Goal: Task Accomplishment & Management: Use online tool/utility

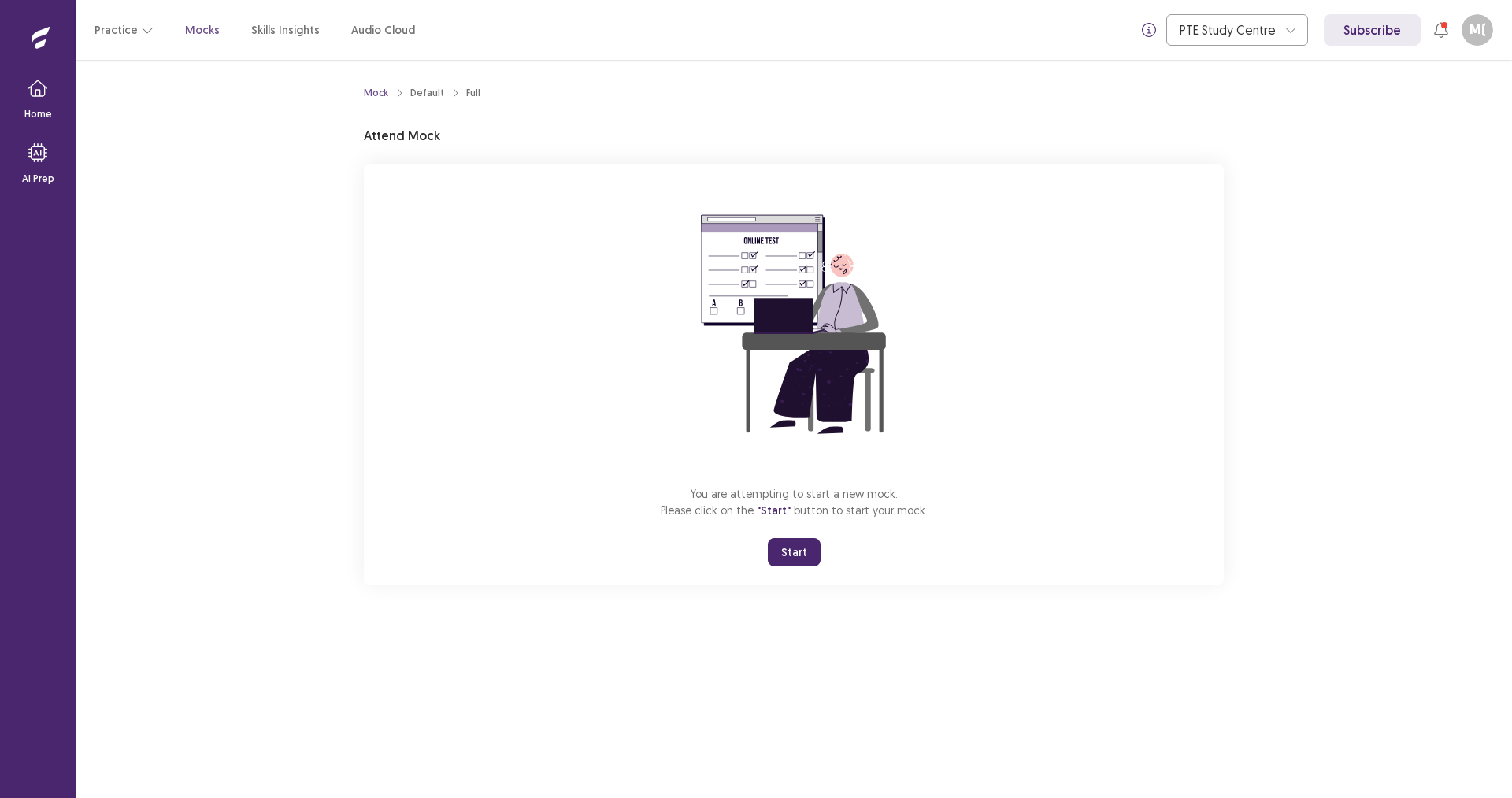
click at [801, 555] on button "Start" at bounding box center [794, 551] width 53 height 28
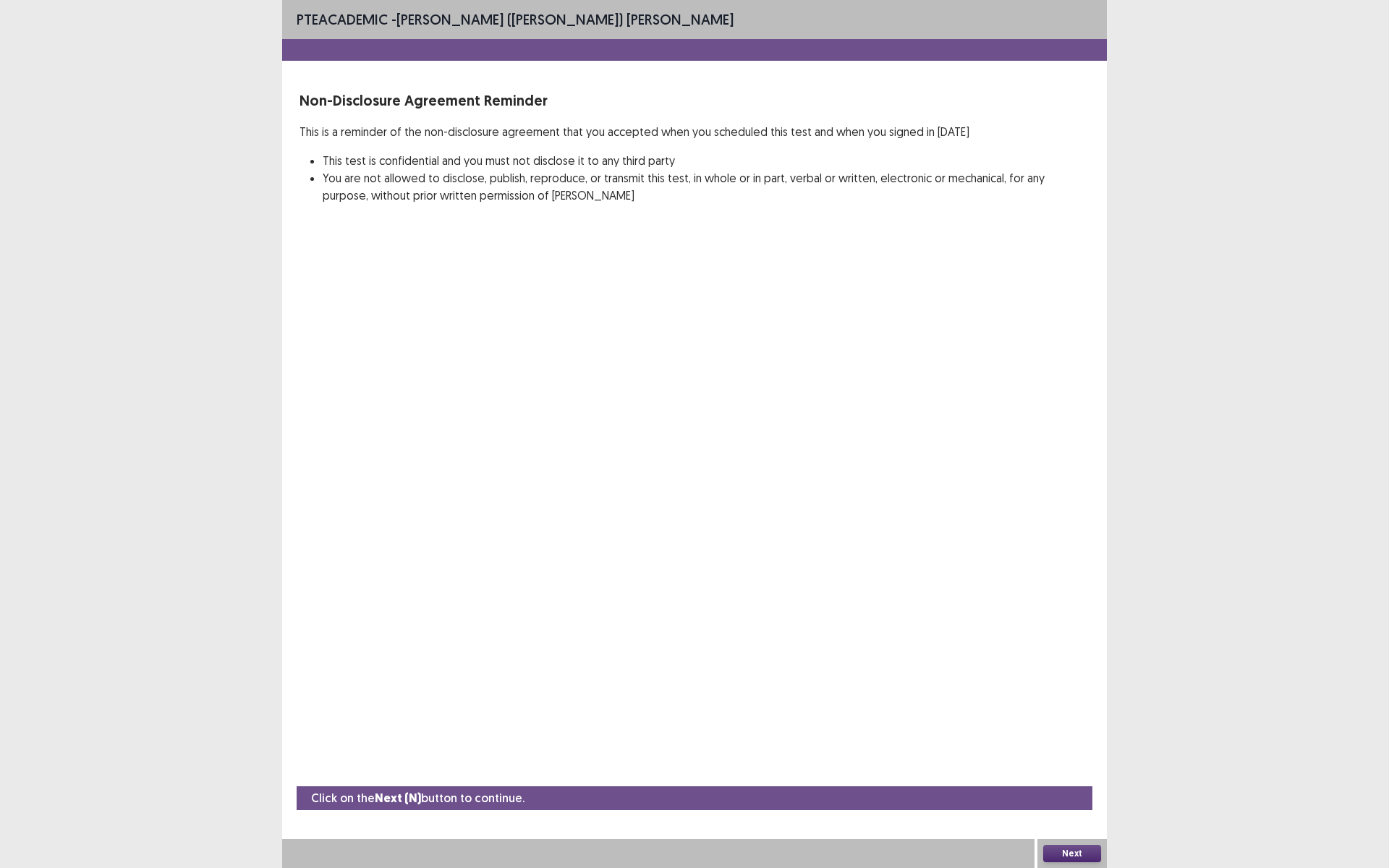
click at [1062, 732] on button "Next" at bounding box center [1072, 854] width 58 height 18
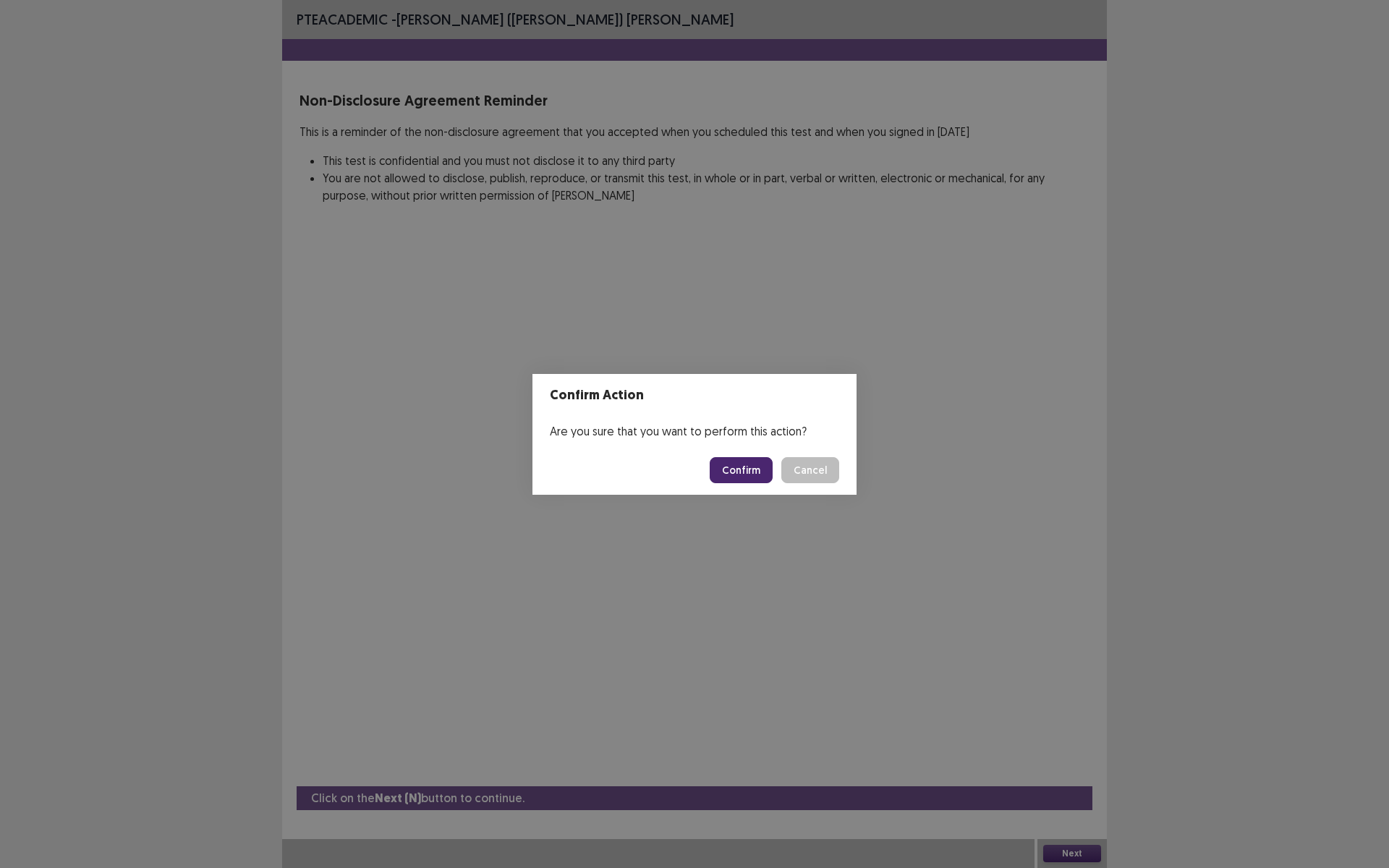
click at [754, 474] on button "Confirm" at bounding box center [741, 470] width 63 height 26
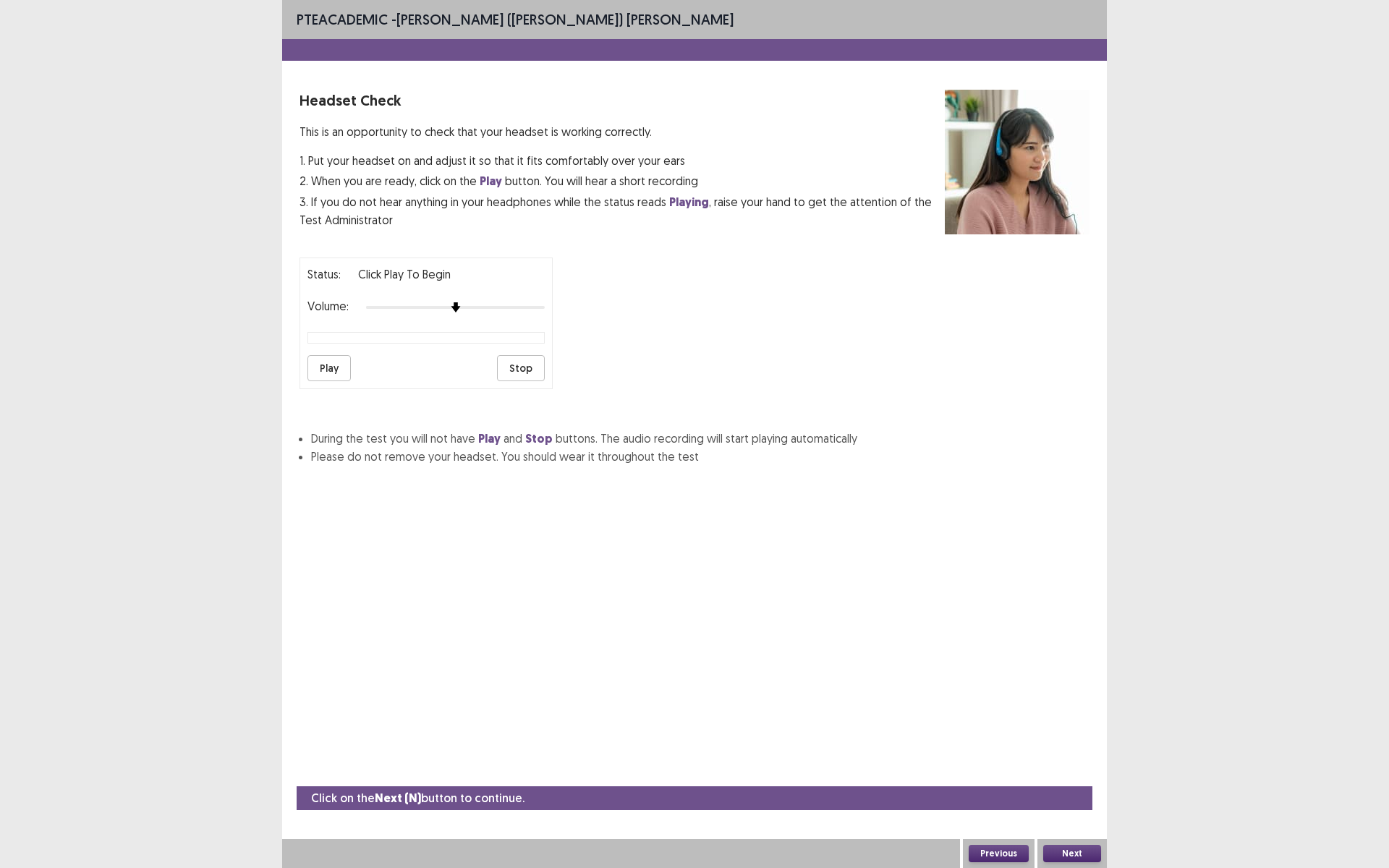
click at [328, 364] on button "Play" at bounding box center [330, 368] width 44 height 26
click at [529, 375] on button "Stop" at bounding box center [521, 368] width 48 height 26
click at [327, 367] on button "Play" at bounding box center [330, 368] width 44 height 26
click at [426, 340] on div at bounding box center [425, 338] width 236 height 10
click at [335, 364] on button "Play" at bounding box center [330, 368] width 44 height 26
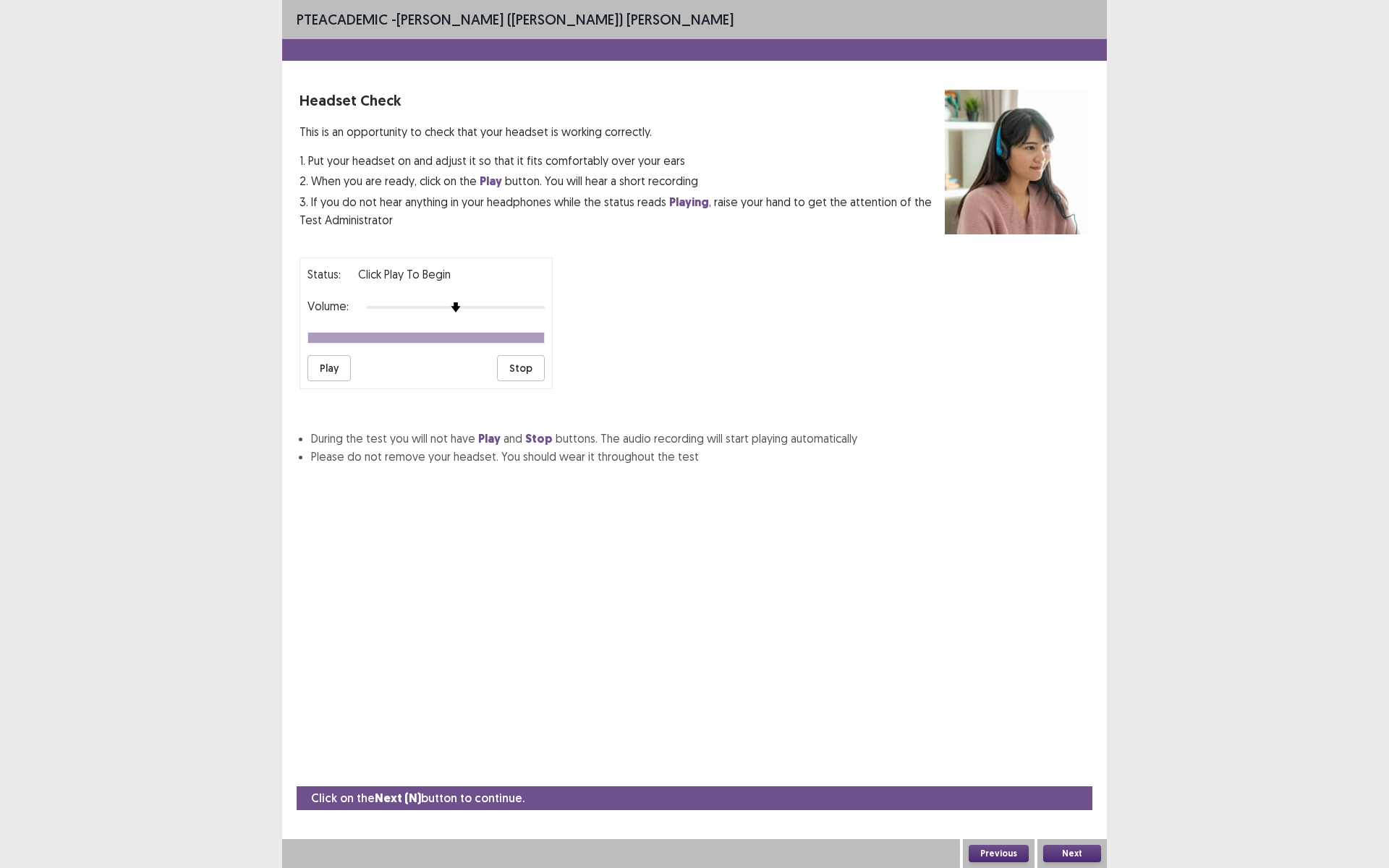
click at [1061, 732] on button "Next" at bounding box center [1072, 854] width 58 height 18
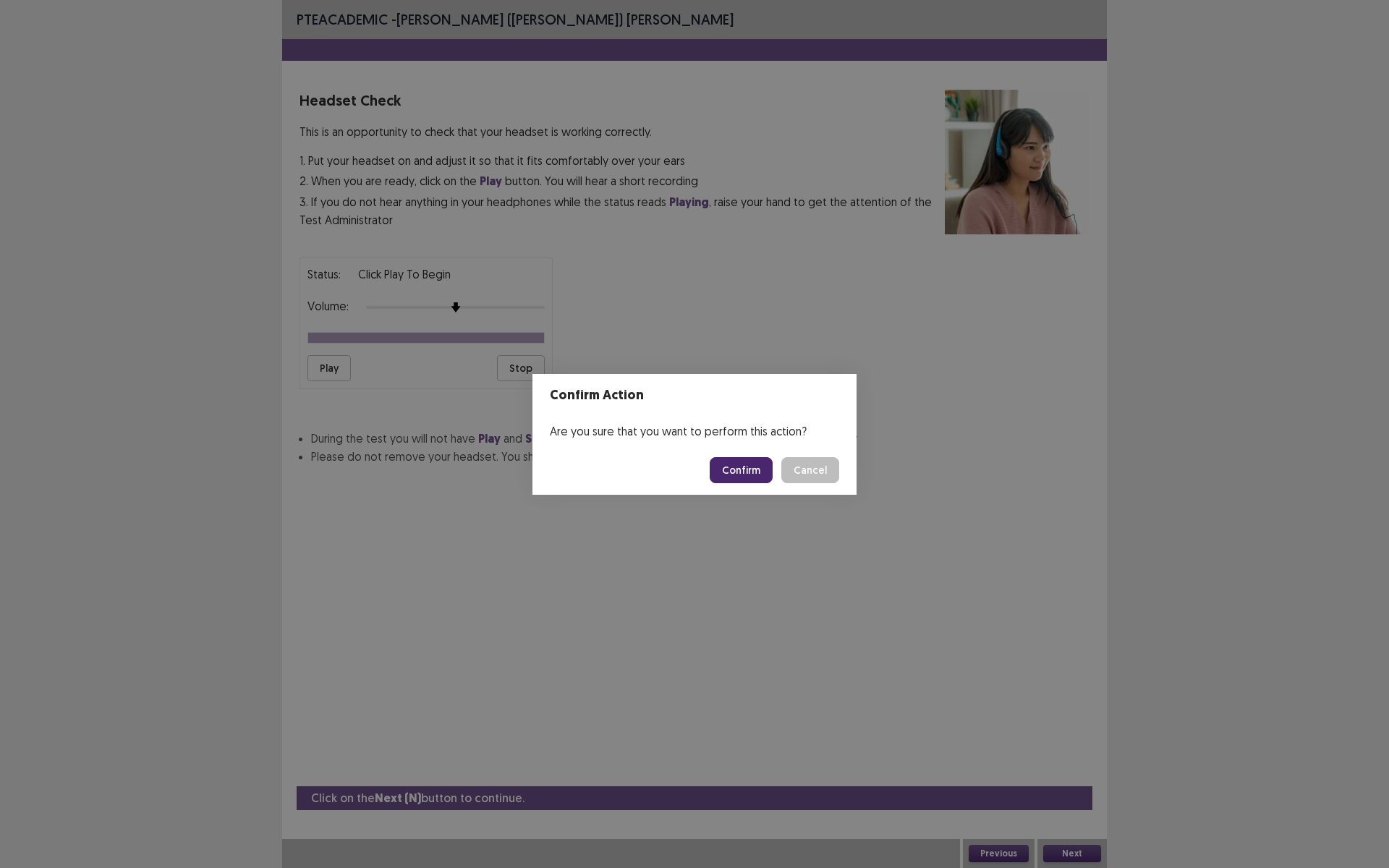
click at [740, 472] on button "Confirm" at bounding box center [741, 470] width 63 height 26
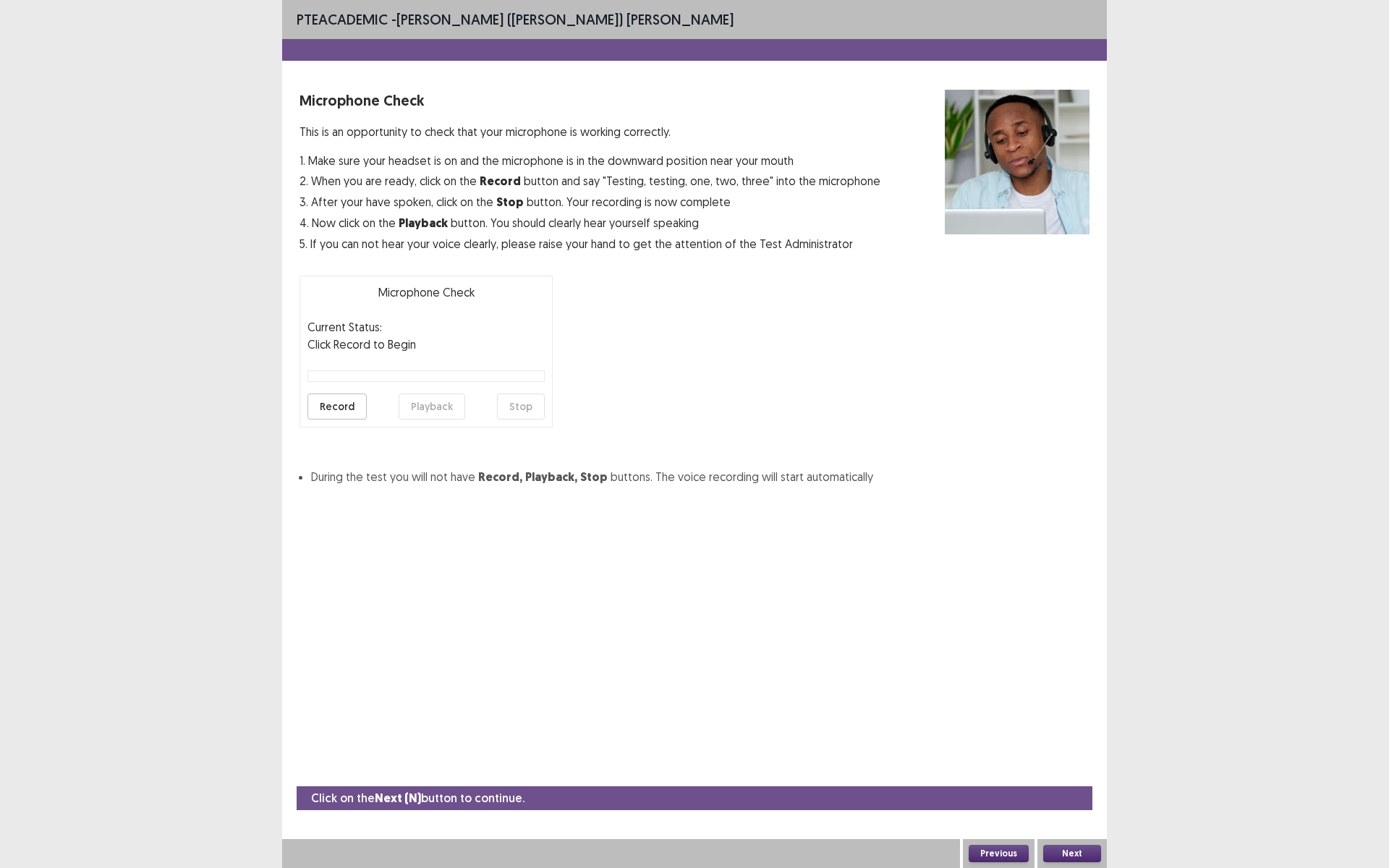
drag, startPoint x: 513, startPoint y: 219, endPoint x: 498, endPoint y: 222, distance: 15.3
drag, startPoint x: 498, startPoint y: 222, endPoint x: 1087, endPoint y: 761, distance: 798.4
click at [1150, 732] on div "PTE academic - [PERSON_NAME] ([PERSON_NAME]) [PERSON_NAME] Microphone Check Thi…" at bounding box center [694, 434] width 1389 height 868
click at [314, 403] on button "Record" at bounding box center [337, 406] width 60 height 26
click at [525, 410] on button "Stop" at bounding box center [521, 406] width 48 height 26
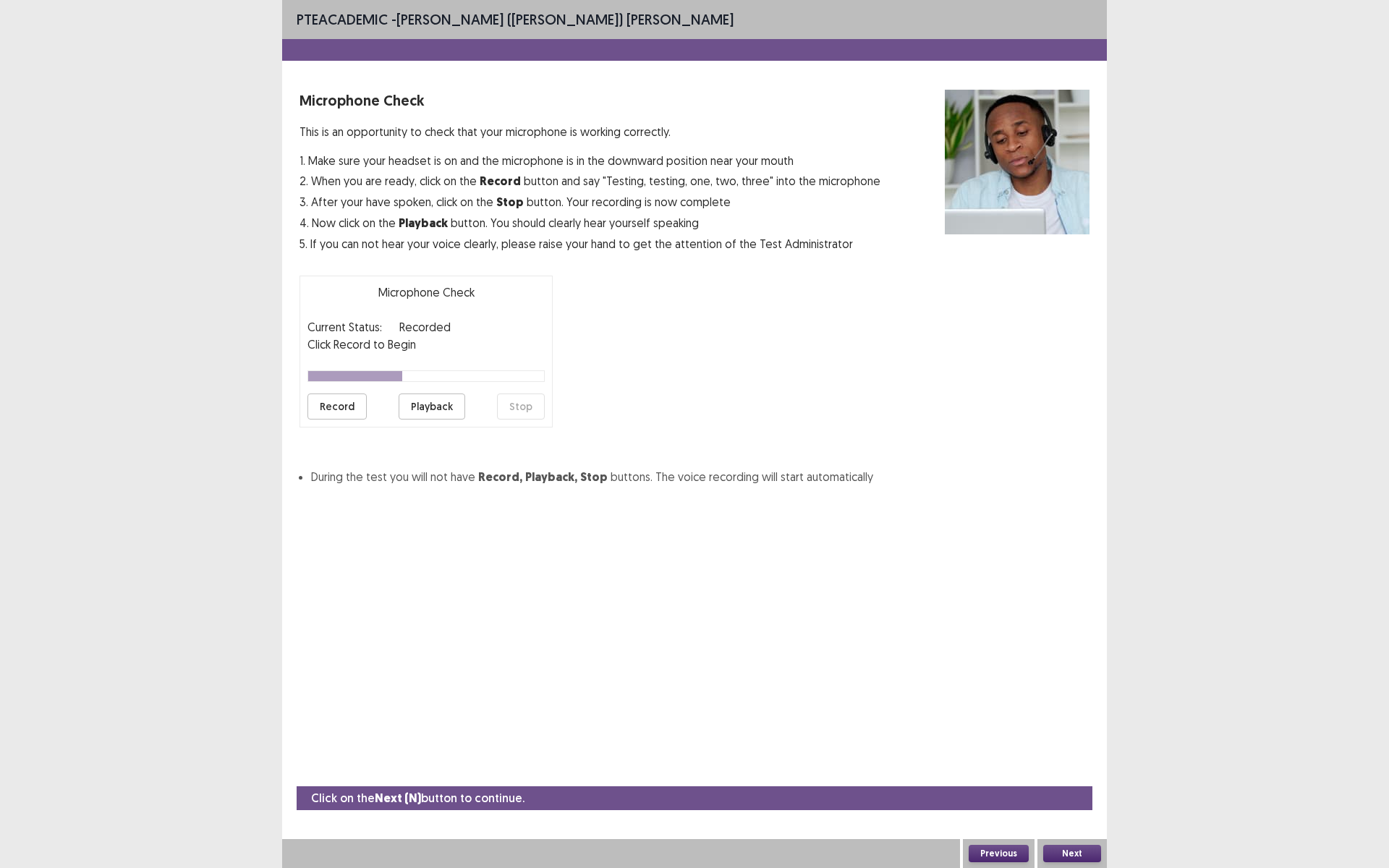
click at [423, 398] on button "Playback" at bounding box center [431, 406] width 66 height 26
click at [424, 408] on button "Playback" at bounding box center [431, 406] width 66 height 26
click at [976, 732] on button "Previous" at bounding box center [999, 854] width 60 height 18
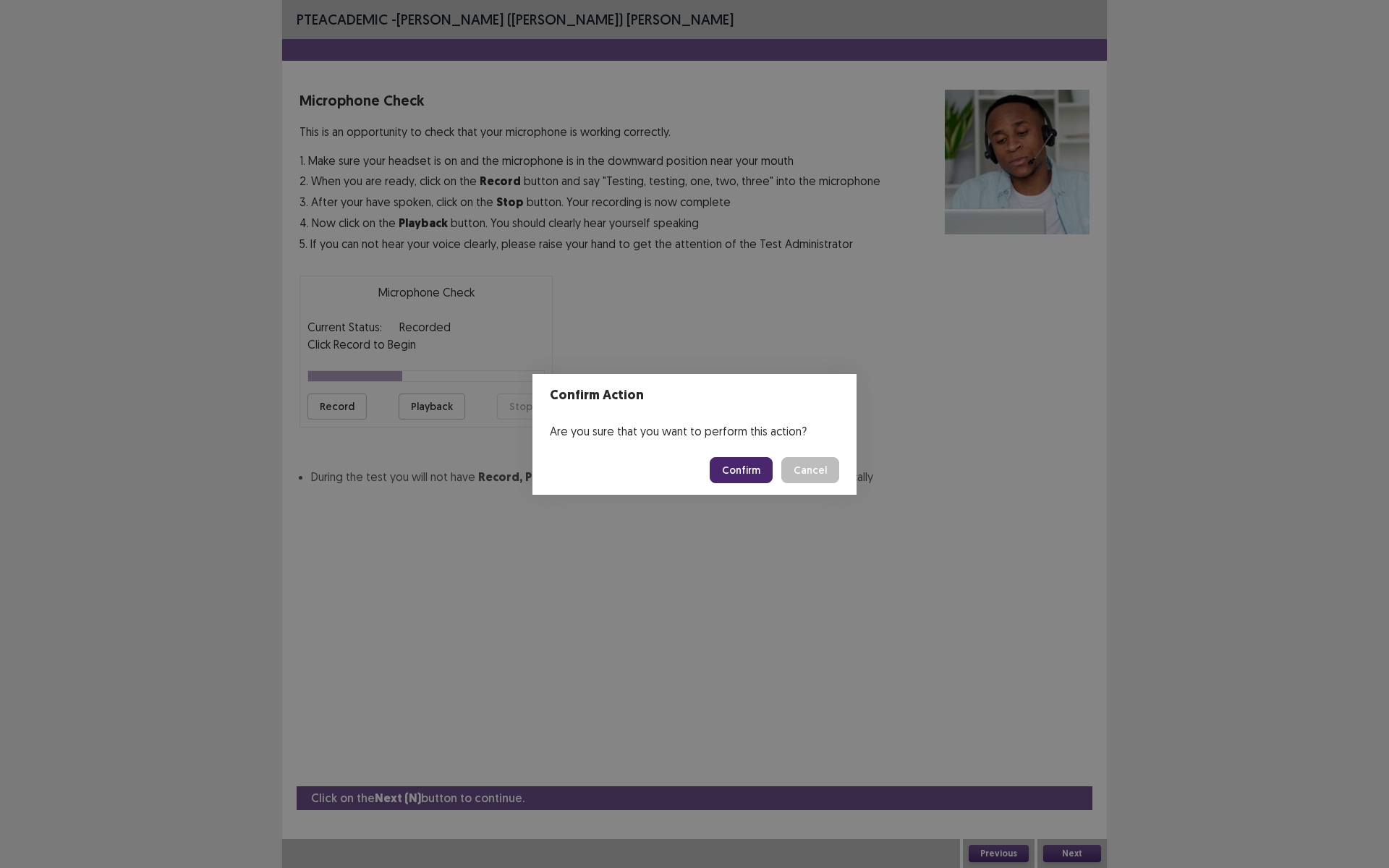
click at [748, 469] on button "Confirm" at bounding box center [741, 470] width 63 height 26
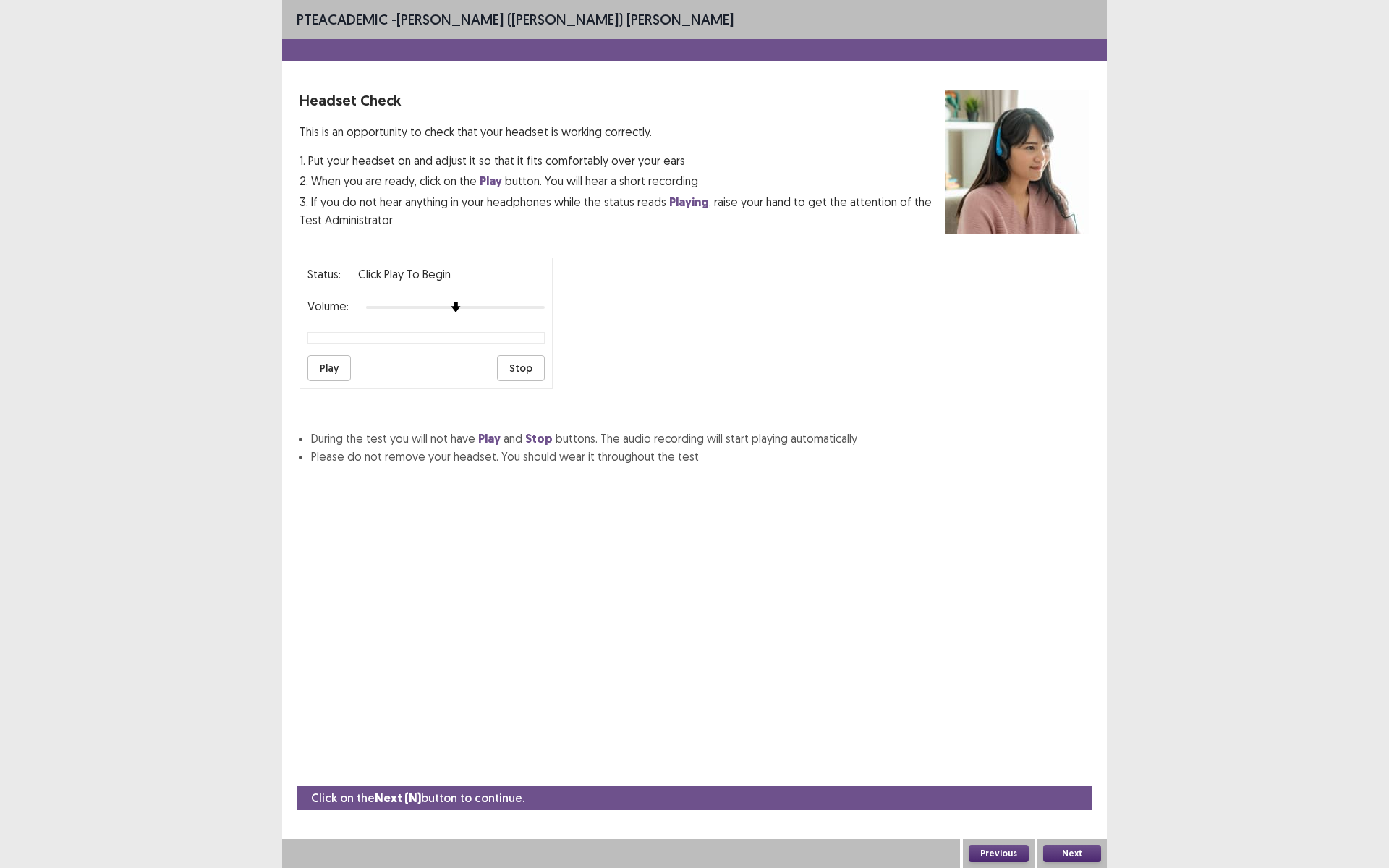
click at [1377, 681] on div "PTE academic - [PERSON_NAME] ([PERSON_NAME]) [PERSON_NAME] Headset Check This i…" at bounding box center [694, 434] width 1389 height 868
drag, startPoint x: 1348, startPoint y: 692, endPoint x: 1330, endPoint y: 689, distance: 18.2
click at [1344, 693] on div "PTE academic - [PERSON_NAME] ([PERSON_NAME]) [PERSON_NAME] Headset Check This i…" at bounding box center [694, 434] width 1389 height 868
click at [989, 732] on button "Previous" at bounding box center [999, 854] width 60 height 18
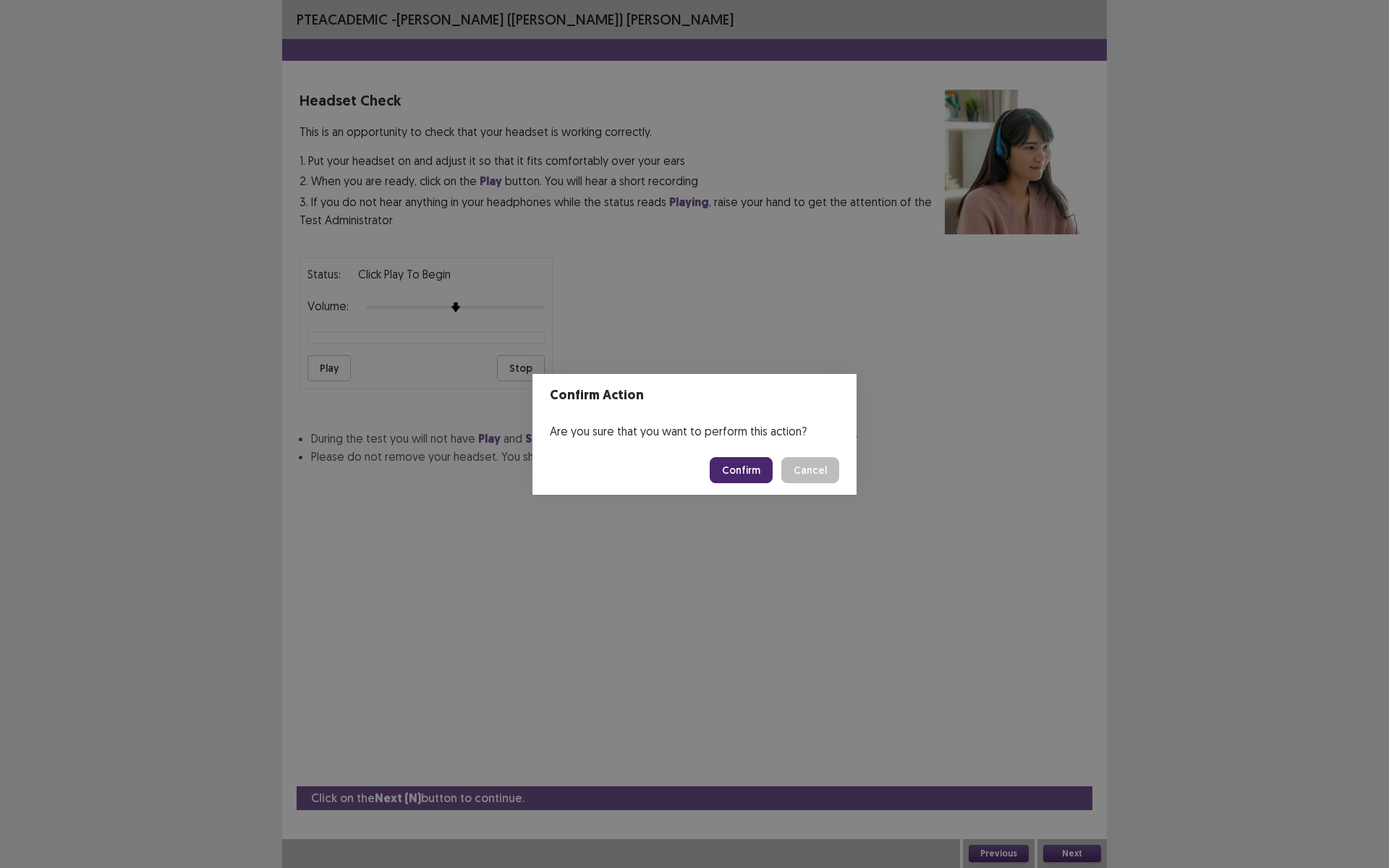
click at [757, 472] on button "Confirm" at bounding box center [741, 470] width 63 height 26
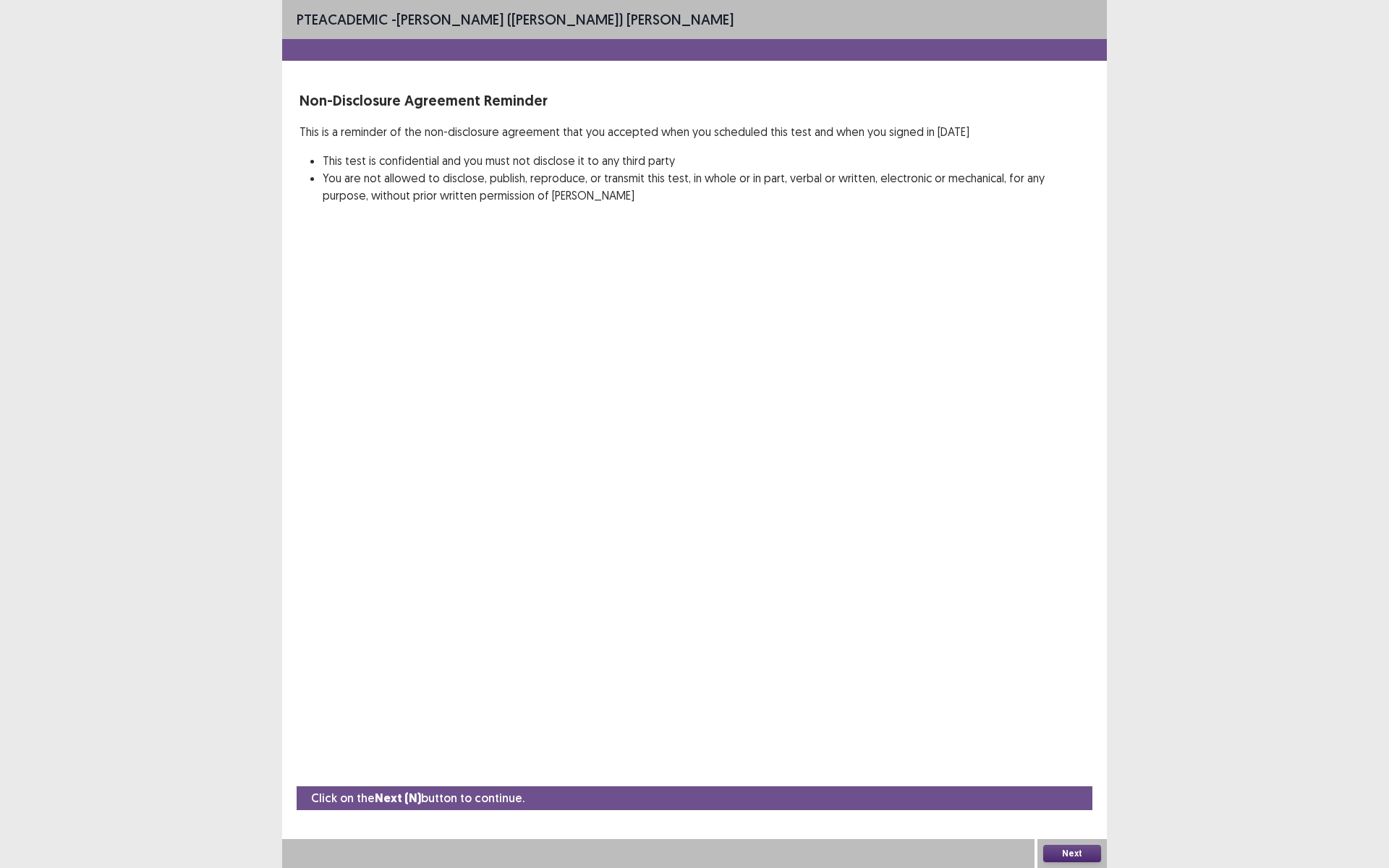
click at [105, 233] on div "PTE academic - [PERSON_NAME] ([PERSON_NAME]) [PERSON_NAME] Non-Disclosure Agree…" at bounding box center [694, 434] width 1389 height 868
click at [108, 235] on div "PTE academic - [PERSON_NAME] ([PERSON_NAME]) [PERSON_NAME] Non-Disclosure Agree…" at bounding box center [694, 434] width 1389 height 868
drag, startPoint x: 1211, startPoint y: 324, endPoint x: 1293, endPoint y: 640, distance: 326.5
click at [1293, 640] on div "PTE academic - [PERSON_NAME] ([PERSON_NAME]) [PERSON_NAME] Non-Disclosure Agree…" at bounding box center [694, 434] width 1389 height 868
click at [1276, 732] on div "PTE academic - [PERSON_NAME] ([PERSON_NAME]) [PERSON_NAME] Non-Disclosure Agree…" at bounding box center [694, 434] width 1389 height 868
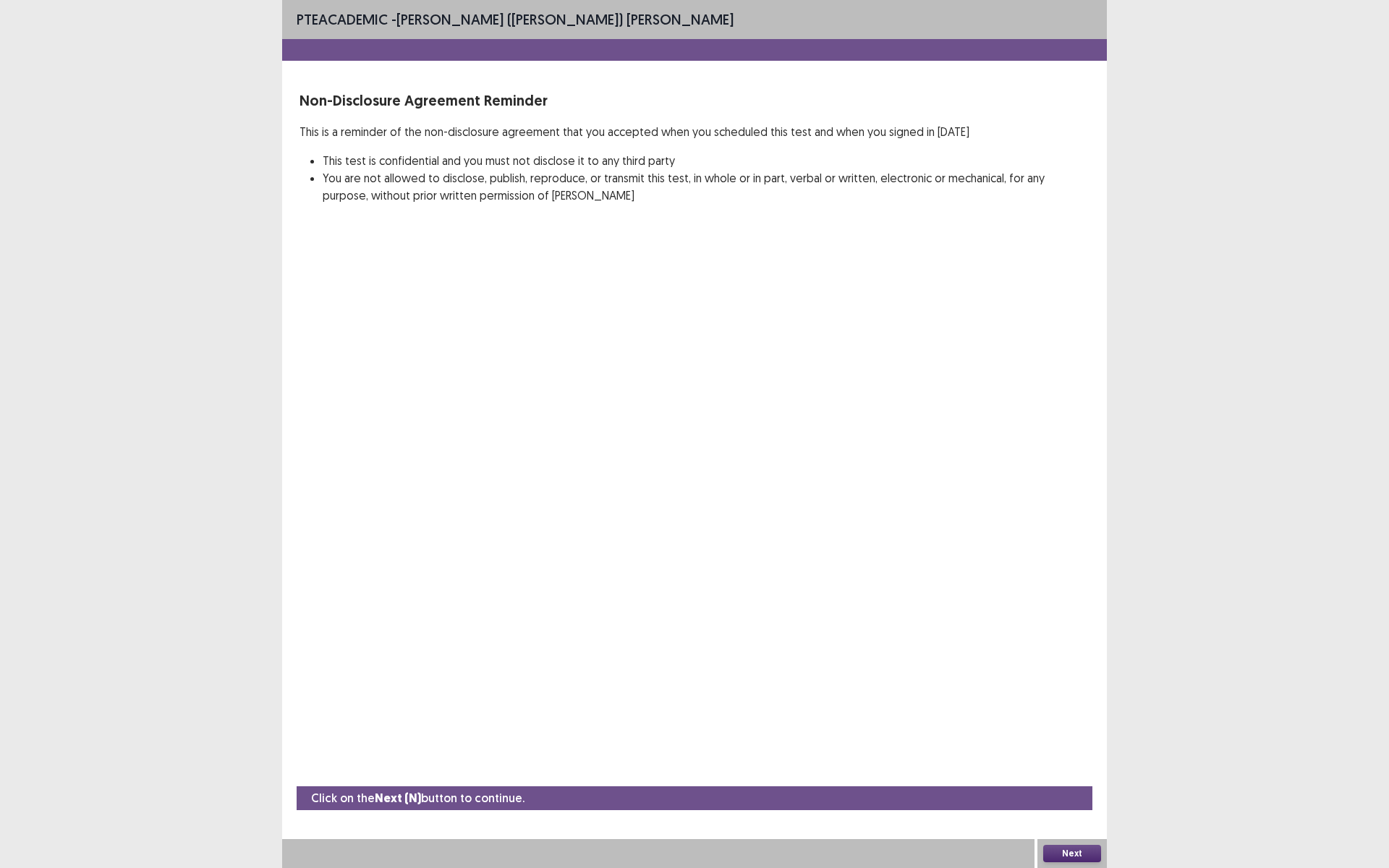
click at [1276, 732] on div "PTE academic - [PERSON_NAME] ([PERSON_NAME]) [PERSON_NAME] Non-Disclosure Agree…" at bounding box center [694, 434] width 1389 height 868
drag, startPoint x: 1277, startPoint y: 860, endPoint x: 1345, endPoint y: 679, distance: 193.4
click at [1345, 679] on div "PTE academic - [PERSON_NAME] ([PERSON_NAME]) [PERSON_NAME] Non-Disclosure Agree…" at bounding box center [694, 434] width 1389 height 868
click at [162, 552] on div "PTE academic - [PERSON_NAME] ([PERSON_NAME]) [PERSON_NAME] Non-Disclosure Agree…" at bounding box center [694, 434] width 1389 height 868
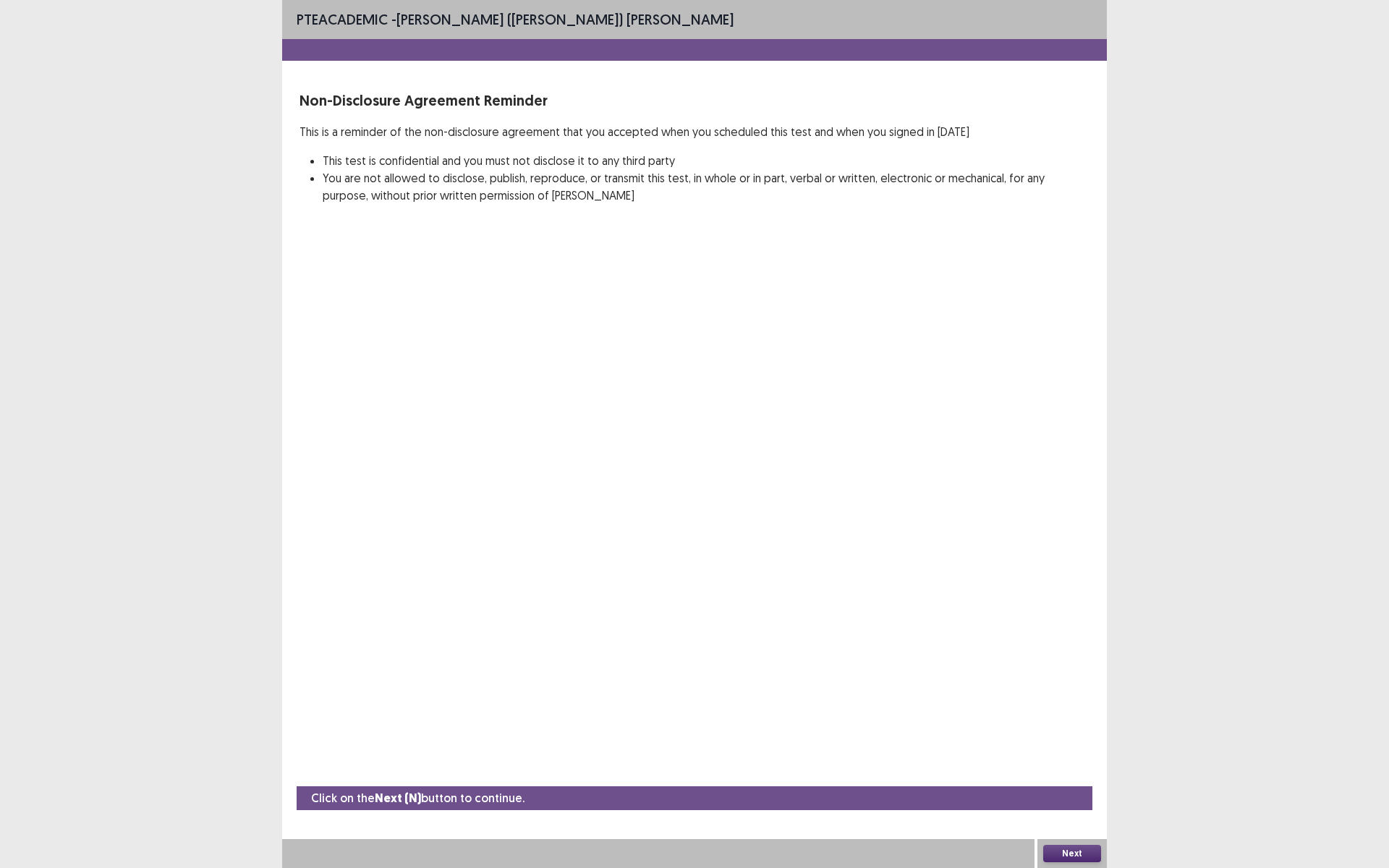
click at [160, 549] on div "PTE academic - [PERSON_NAME] ([PERSON_NAME]) [PERSON_NAME] Non-Disclosure Agree…" at bounding box center [694, 434] width 1389 height 868
click at [160, 547] on div "PTE academic - [PERSON_NAME] ([PERSON_NAME]) [PERSON_NAME] Non-Disclosure Agree…" at bounding box center [694, 434] width 1389 height 868
click at [171, 651] on div "PTE academic - [PERSON_NAME] ([PERSON_NAME]) [PERSON_NAME] Non-Disclosure Agree…" at bounding box center [694, 434] width 1389 height 868
drag, startPoint x: 171, startPoint y: 635, endPoint x: 414, endPoint y: 455, distance: 302.4
click at [215, 598] on div "PTE academic - [PERSON_NAME] ([PERSON_NAME]) [PERSON_NAME] Non-Disclosure Agree…" at bounding box center [694, 434] width 1389 height 868
